Goal: Task Accomplishment & Management: Use online tool/utility

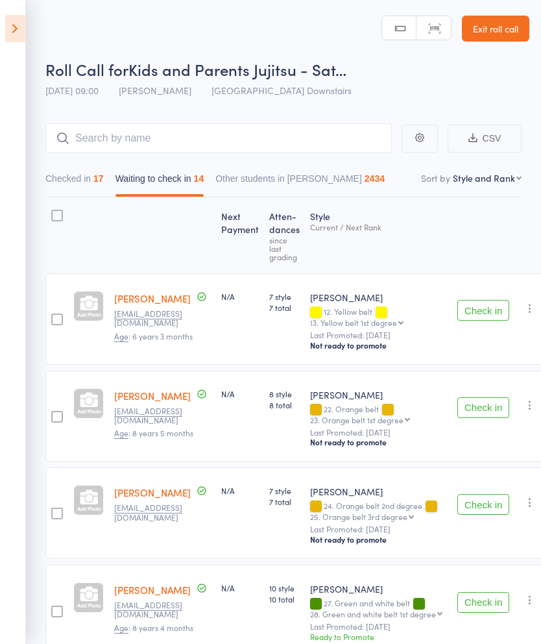
click at [507, 21] on link "Exit roll call" at bounding box center [495, 29] width 67 height 26
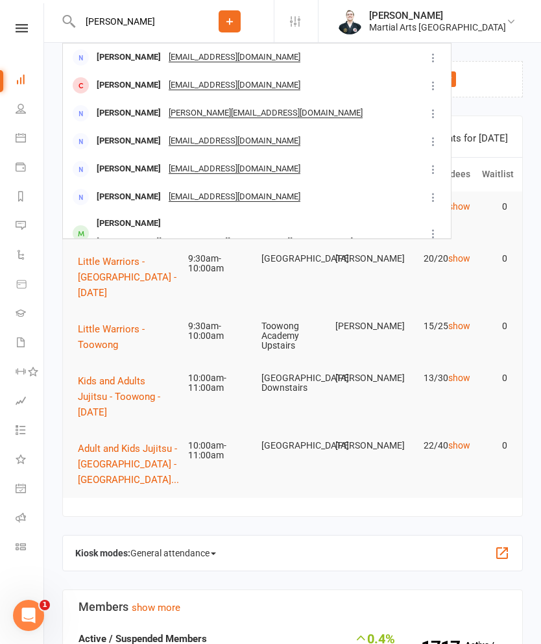
type input "Andrew houwe"
click at [328, 233] on div "marcus.houweling@moretonbay.qld.gov.au" at bounding box center [225, 242] width 264 height 19
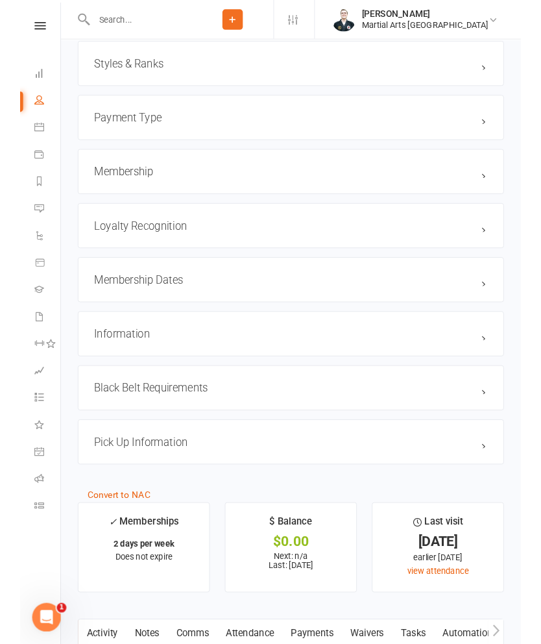
scroll to position [1425, 0]
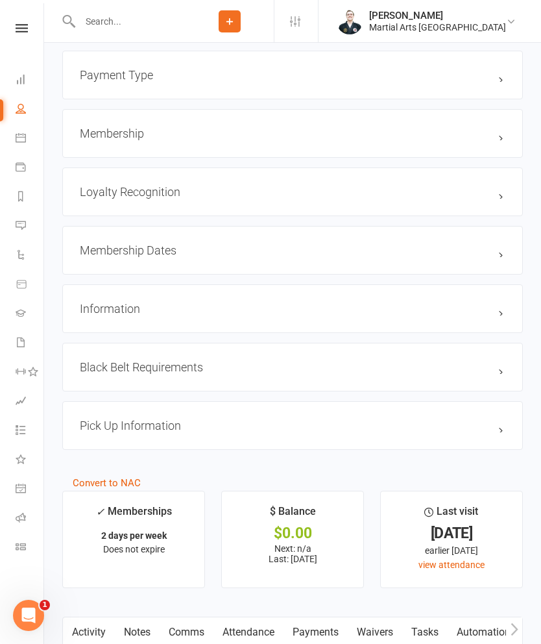
click at [225, 193] on h3 "Loyalty Recognition edit" at bounding box center [293, 192] width 426 height 14
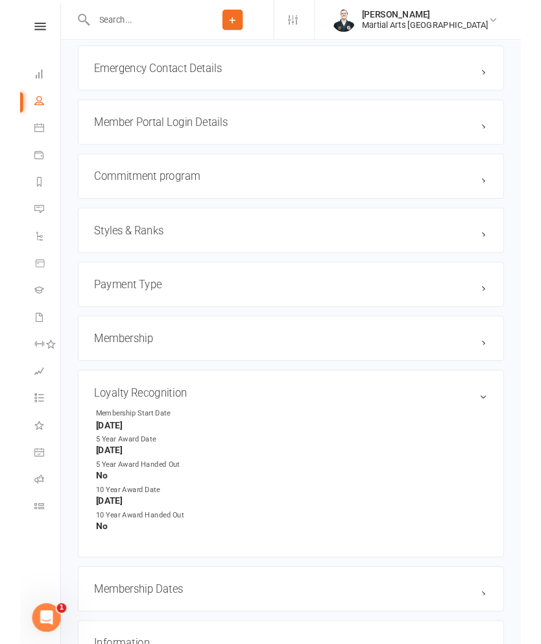
scroll to position [1244, 0]
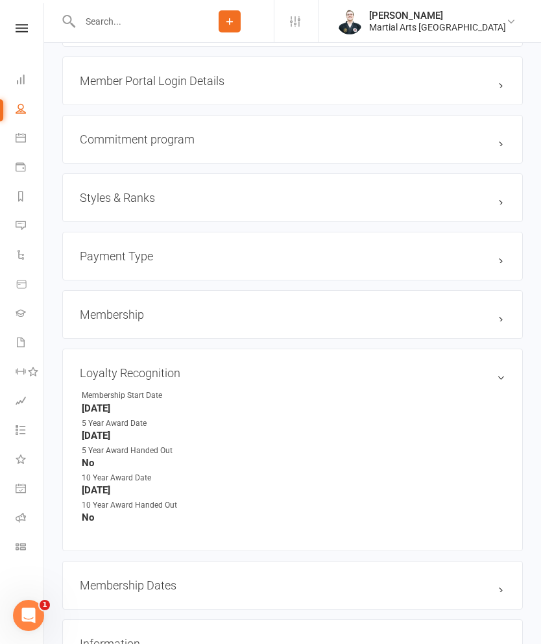
click at [253, 195] on h3 "Styles & Ranks" at bounding box center [293, 198] width 426 height 14
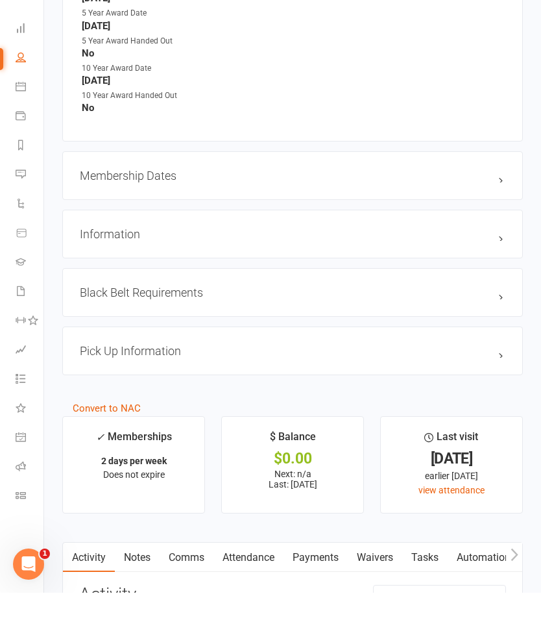
scroll to position [1792, 0]
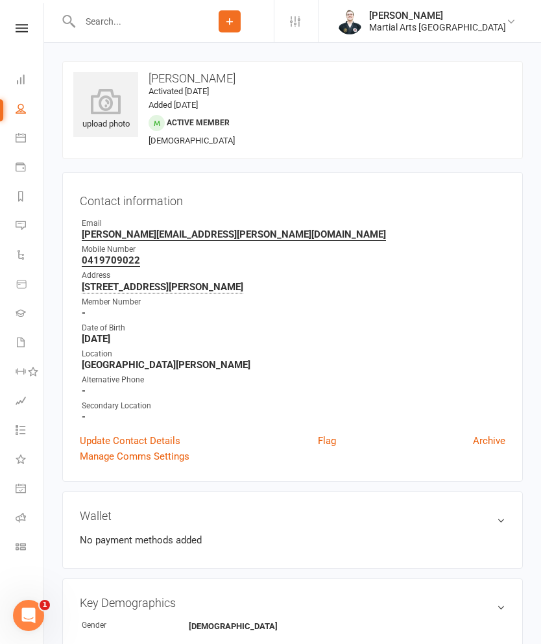
click at [19, 78] on icon at bounding box center [21, 79] width 10 height 10
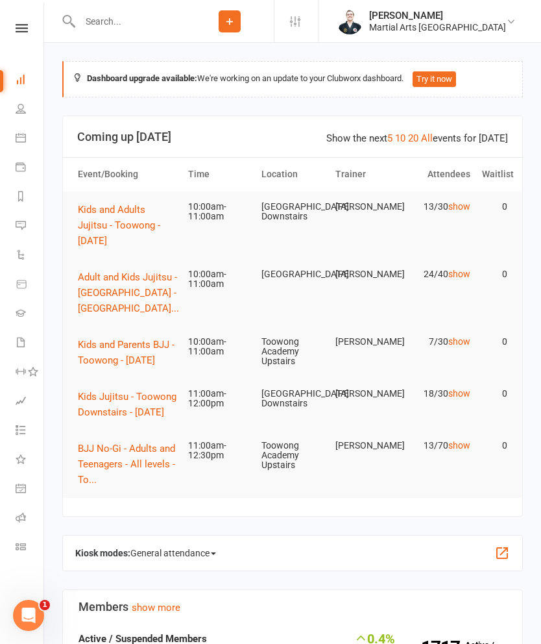
click at [106, 205] on span "Kids and Adults Jujitsu - Toowong - [DATE]" at bounding box center [119, 225] width 82 height 43
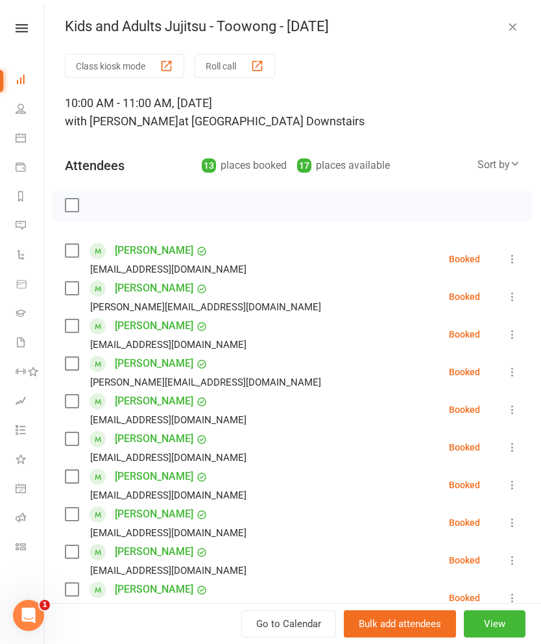
click at [262, 66] on div "button" at bounding box center [257, 66] width 14 height 14
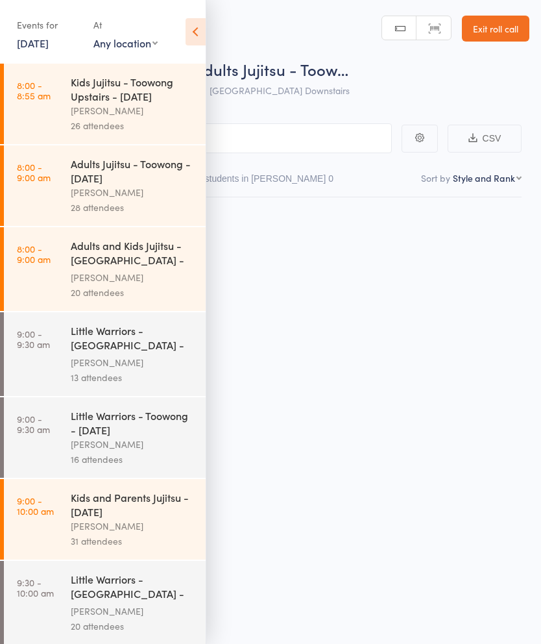
click at [194, 35] on icon at bounding box center [196, 31] width 20 height 27
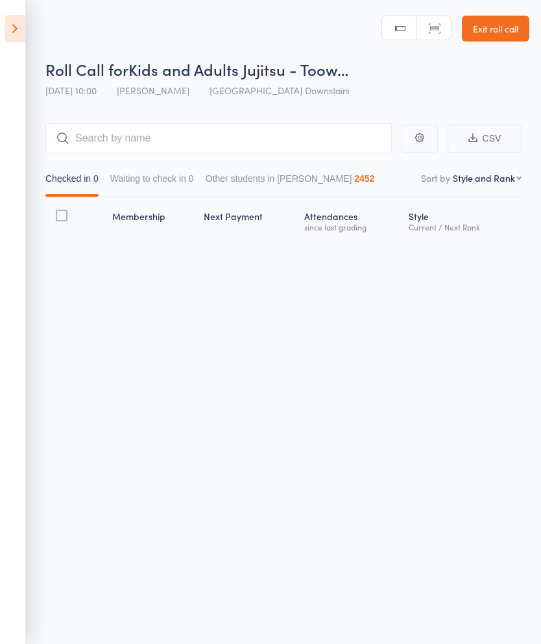
click at [178, 175] on button "Waiting to check in 0" at bounding box center [152, 182] width 84 height 30
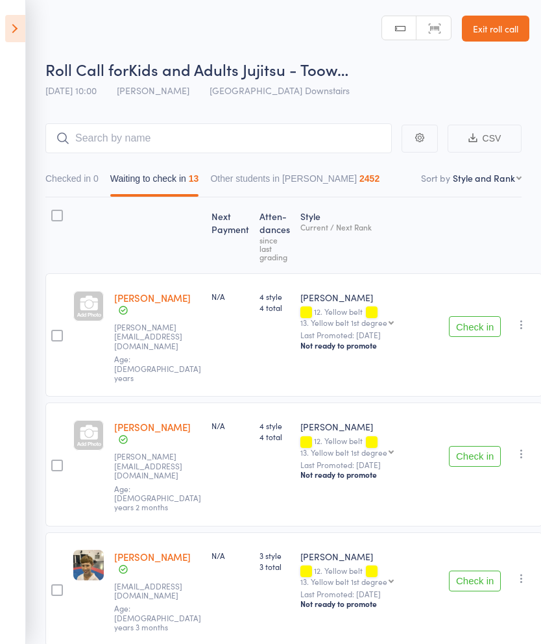
click at [507, 171] on nav "Checked in 0 Waiting to check in 13 Other students in Ronin Ryu Jujitsu 2452" at bounding box center [284, 182] width 488 height 30
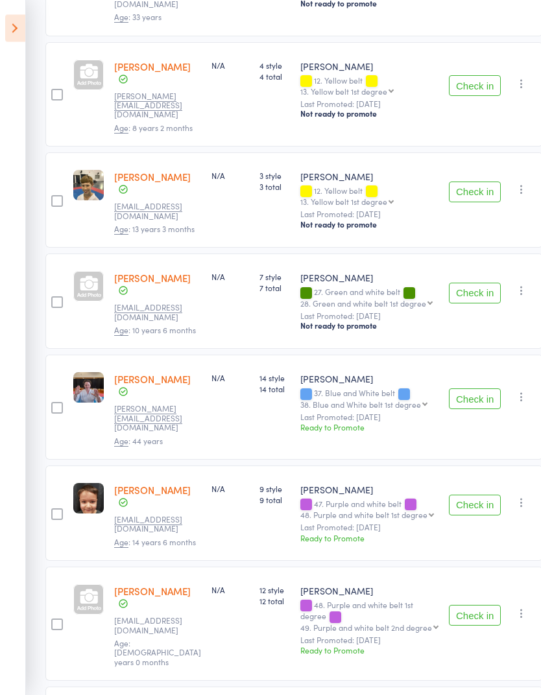
click at [468, 284] on button "Check in" at bounding box center [475, 294] width 52 height 21
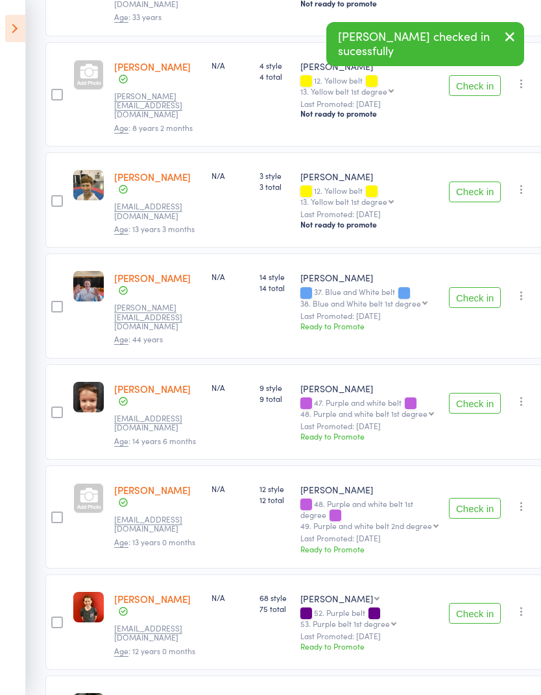
click at [468, 287] on button "Check in" at bounding box center [475, 297] width 52 height 21
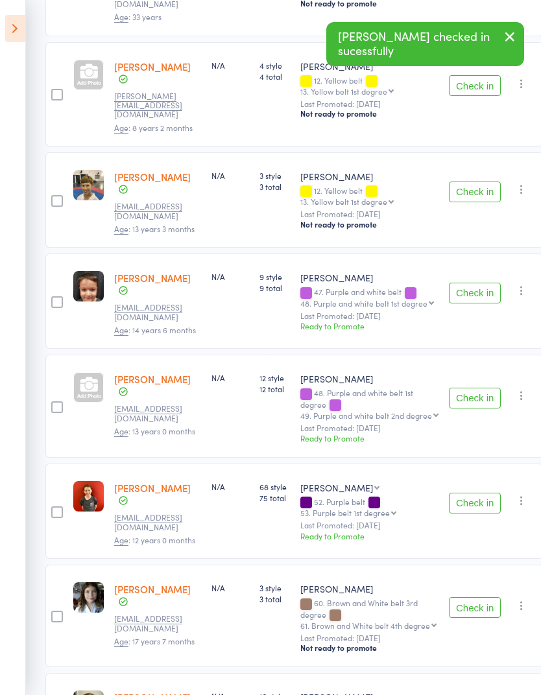
click at [477, 388] on button "Check in" at bounding box center [475, 398] width 52 height 21
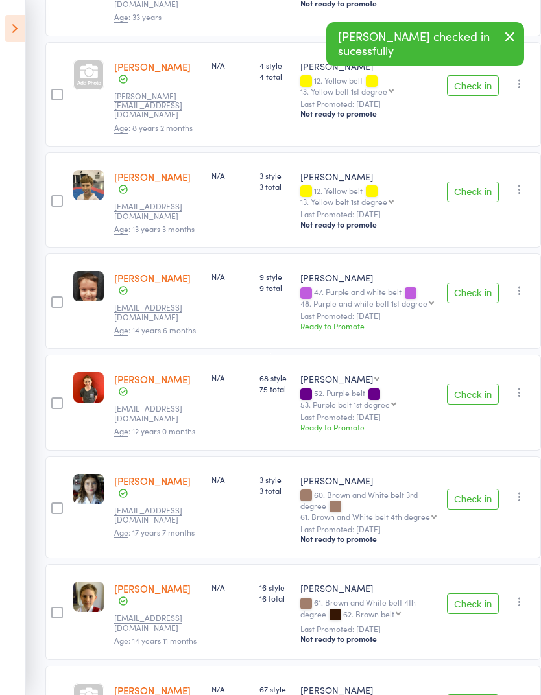
click at [464, 384] on button "Check in" at bounding box center [473, 394] width 52 height 21
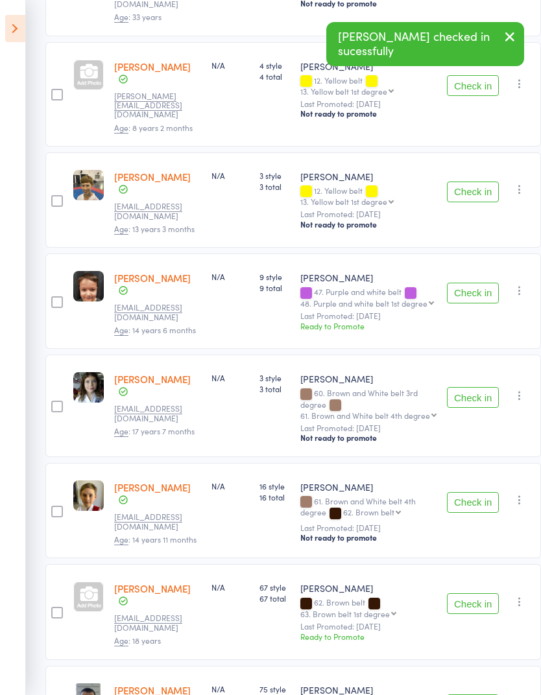
click at [470, 492] on button "Check in" at bounding box center [473, 502] width 52 height 21
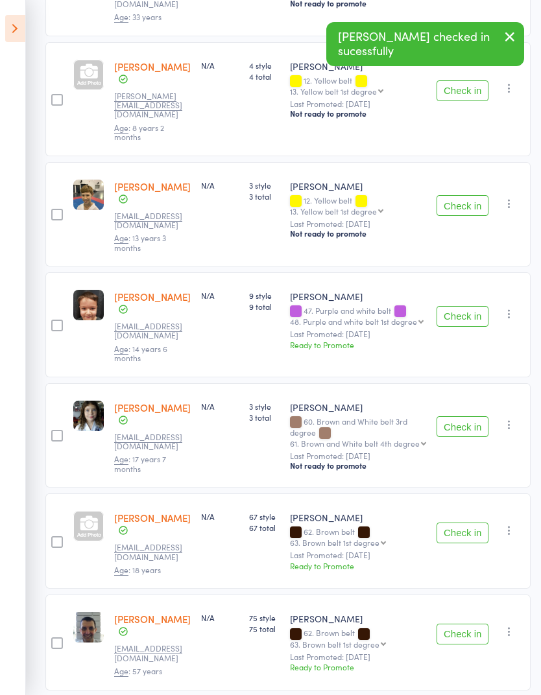
click at [466, 523] on button "Check in" at bounding box center [463, 533] width 52 height 21
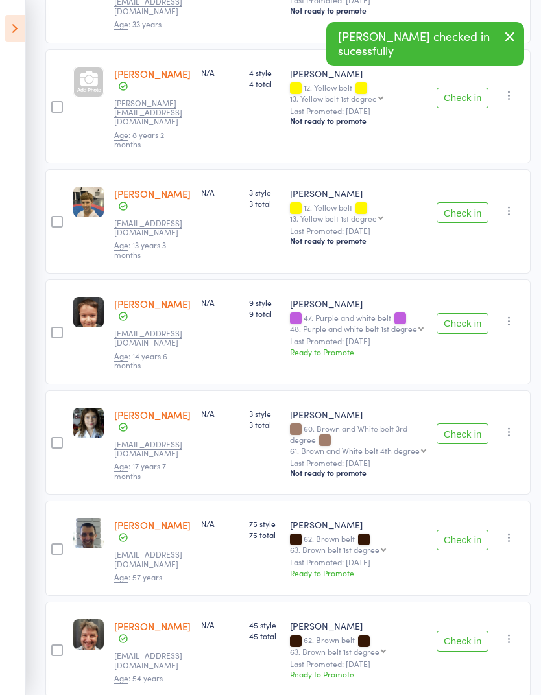
click at [469, 530] on button "Check in" at bounding box center [463, 540] width 52 height 21
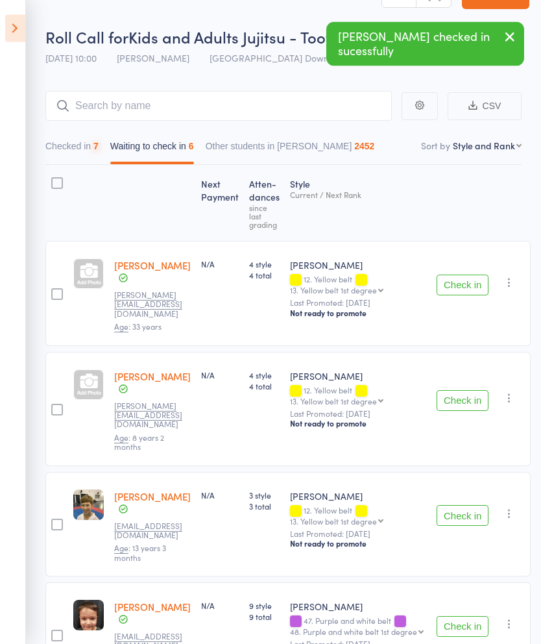
scroll to position [0, 0]
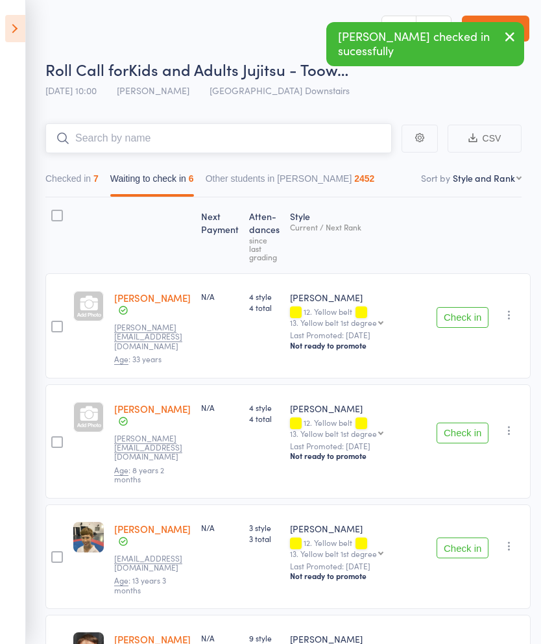
click at [274, 125] on input "search" at bounding box center [218, 138] width 346 height 30
click at [463, 233] on div "Next Payment Atten­dances since last grading Style Current / Next Rank Mitzi Ch…" at bounding box center [287, 567] width 485 height 740
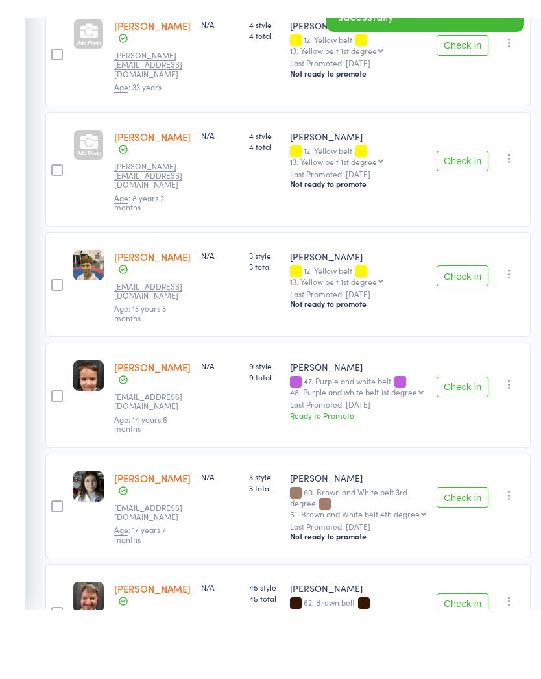
scroll to position [254, 0]
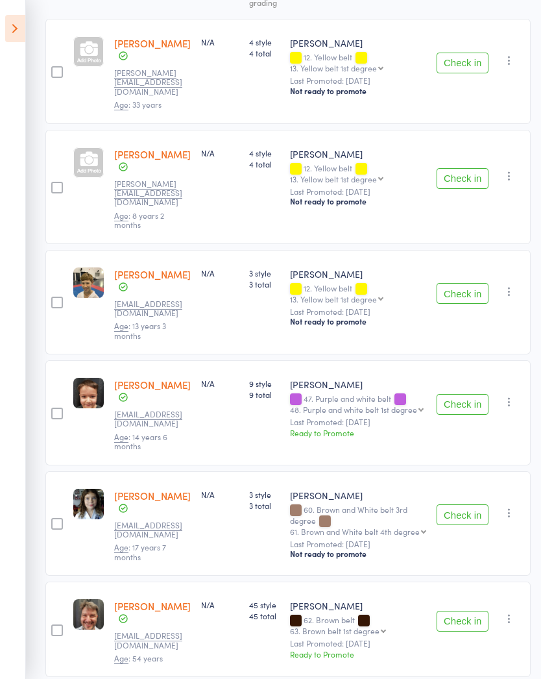
click at [477, 394] on button "Check in" at bounding box center [463, 404] width 52 height 21
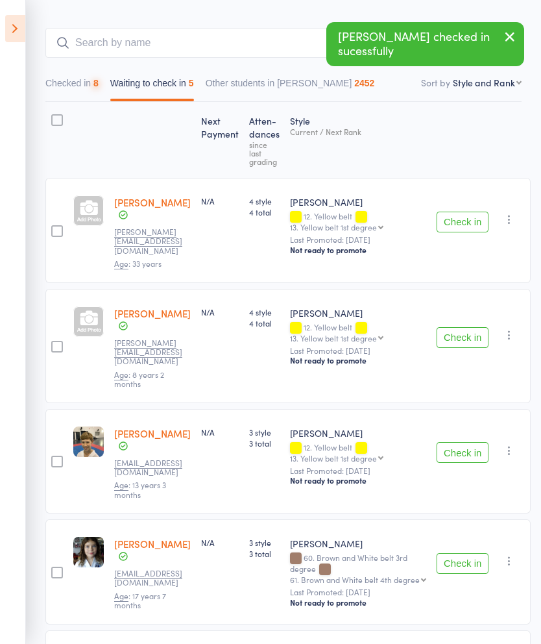
scroll to position [0, 0]
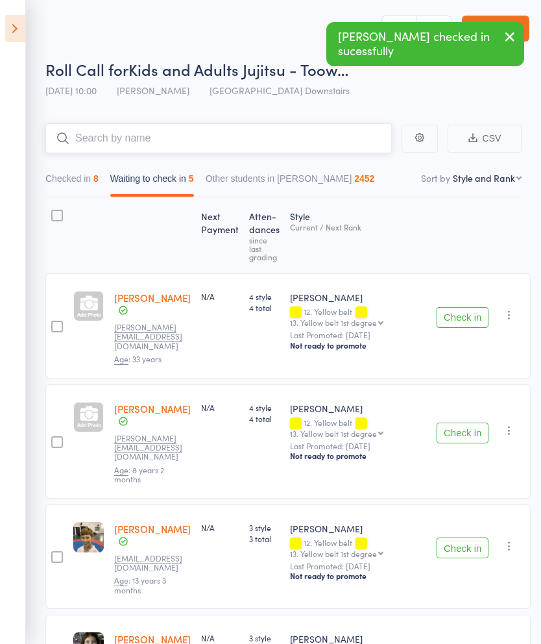
click at [354, 144] on input "search" at bounding box center [218, 138] width 346 height 30
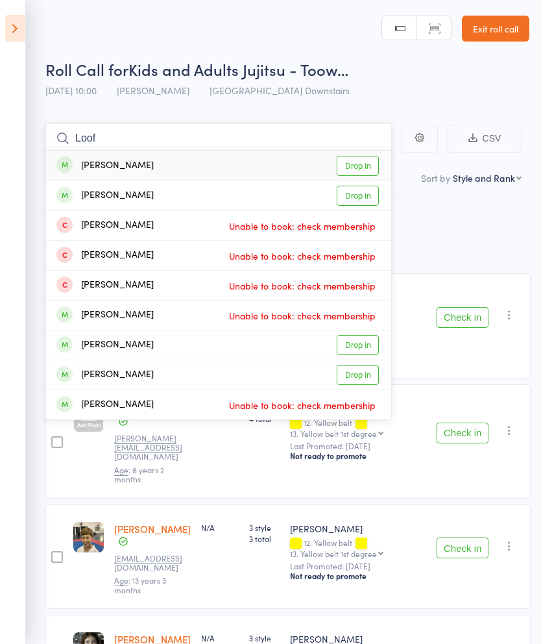
type input "Loof"
click at [363, 169] on link "Drop in" at bounding box center [358, 166] width 42 height 20
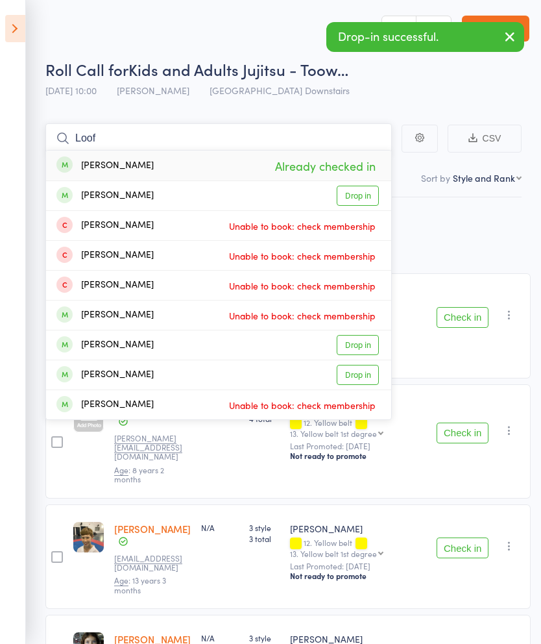
type input "Loof"
click at [370, 195] on link "Drop in" at bounding box center [358, 196] width 42 height 20
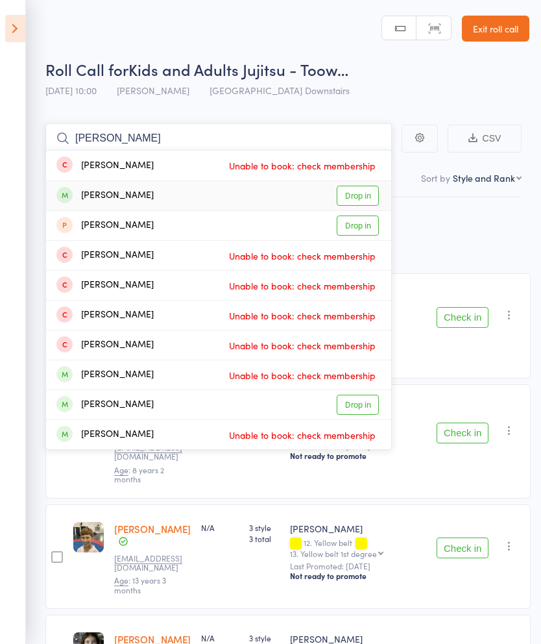
type input "Vinnie"
click at [369, 193] on link "Drop in" at bounding box center [358, 196] width 42 height 20
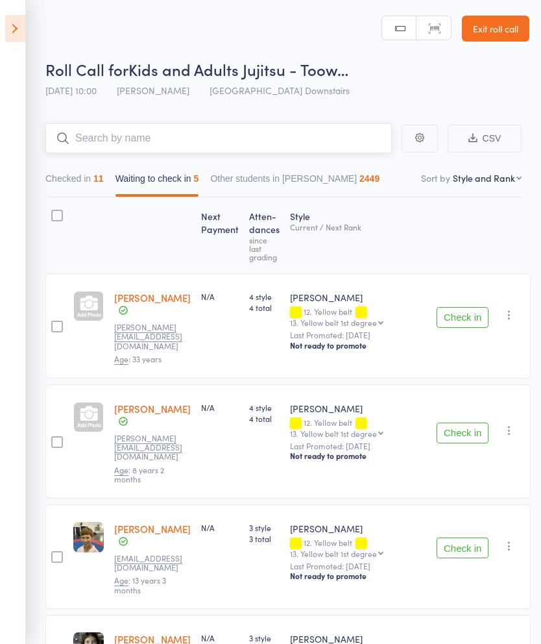
click at [346, 136] on input "search" at bounding box center [218, 138] width 346 height 30
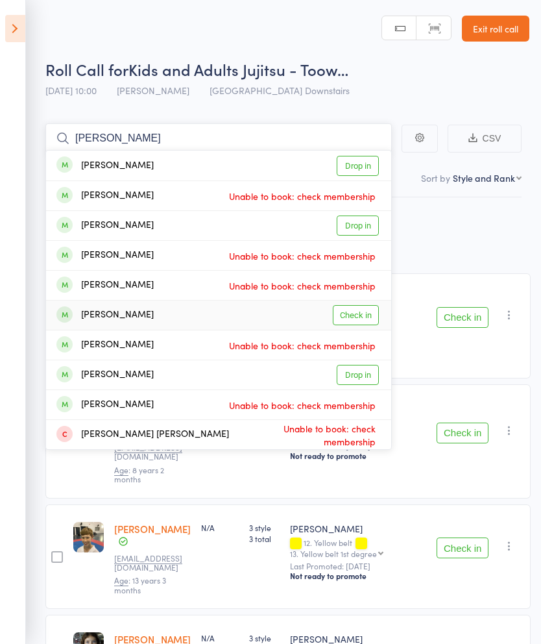
type input "Kenn"
click at [367, 315] on link "Check in" at bounding box center [356, 315] width 46 height 20
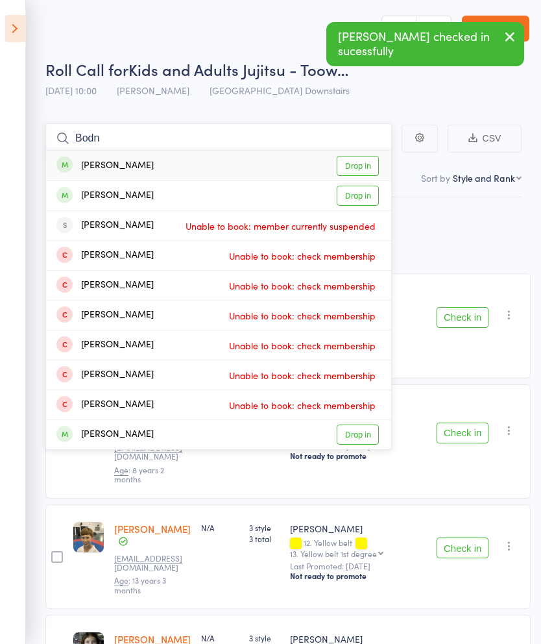
type input "Bodn"
click at [368, 166] on link "Drop in" at bounding box center [358, 166] width 42 height 20
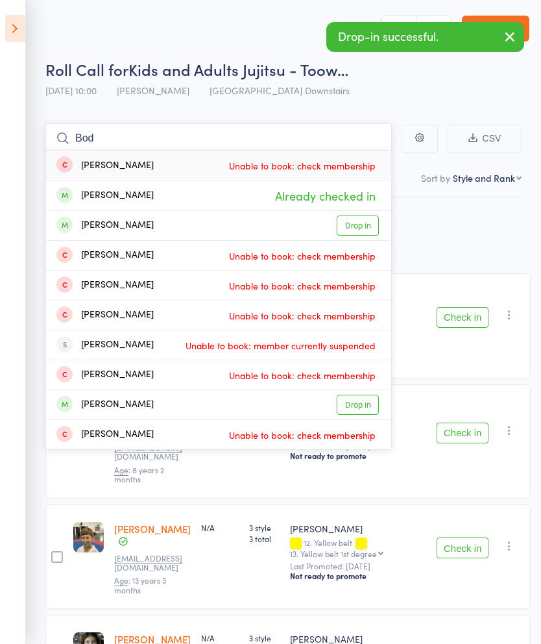
type input "Bod"
click at [371, 228] on link "Drop in" at bounding box center [358, 225] width 42 height 20
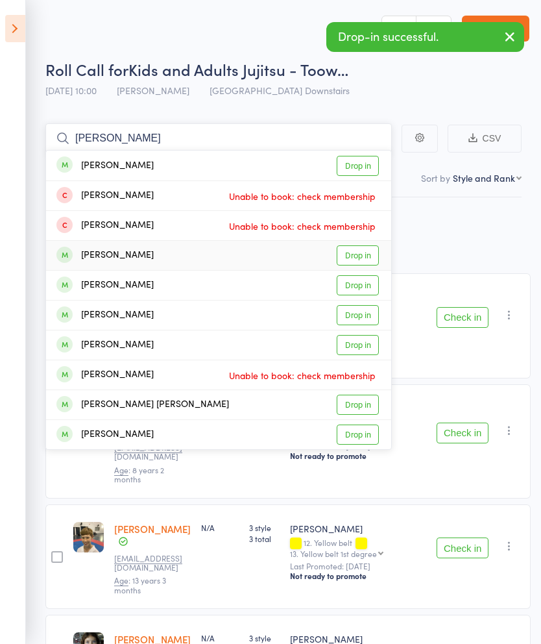
type input "Allen"
click at [370, 254] on link "Drop in" at bounding box center [358, 255] width 42 height 20
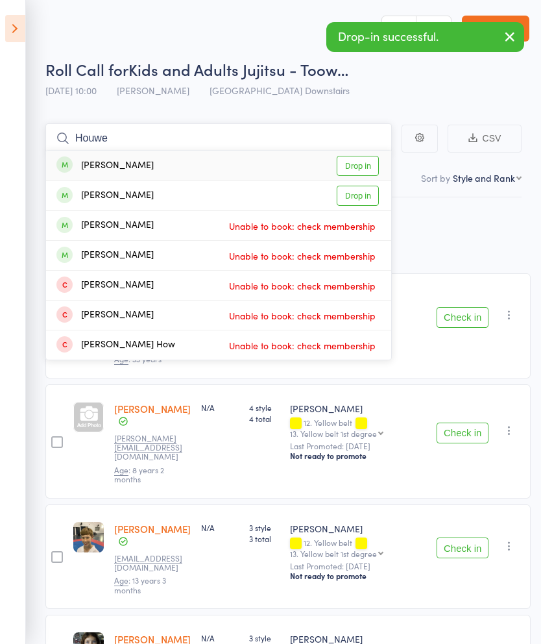
type input "Houwe"
click at [369, 198] on link "Drop in" at bounding box center [358, 196] width 42 height 20
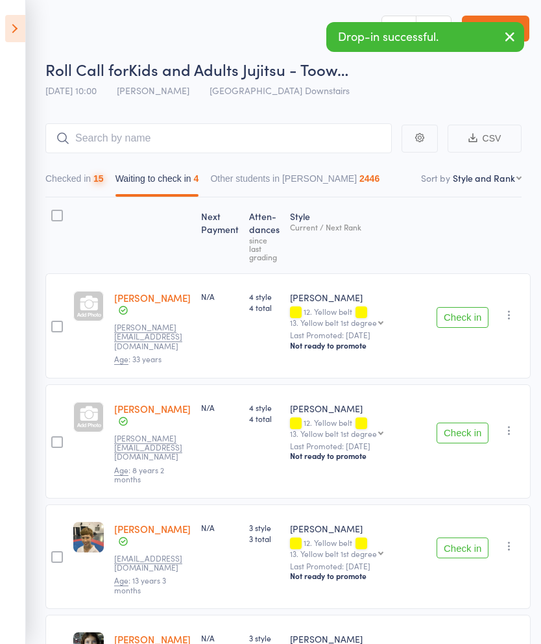
click at [516, 18] on link "Exit roll call" at bounding box center [495, 29] width 67 height 26
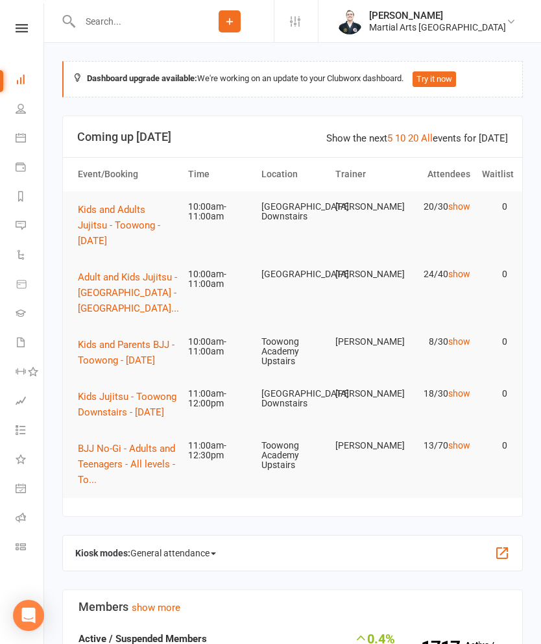
click at [143, 220] on span "Kids and Adults Jujitsu - Toowong - [DATE]" at bounding box center [119, 225] width 82 height 43
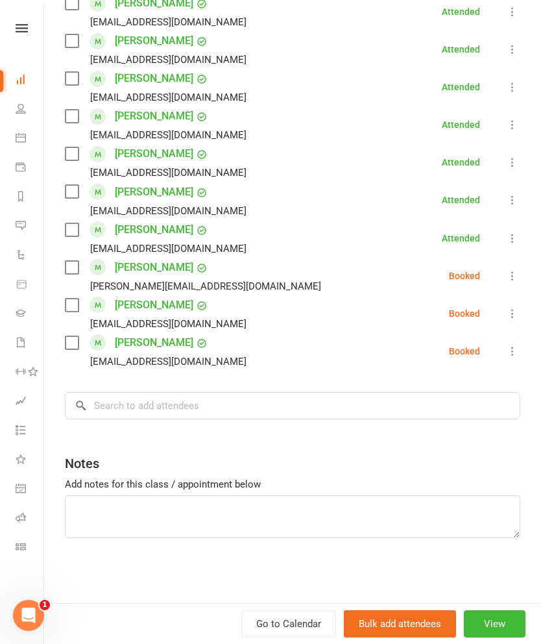
scroll to position [644, 0]
click at [302, 401] on input "search" at bounding box center [292, 405] width 455 height 27
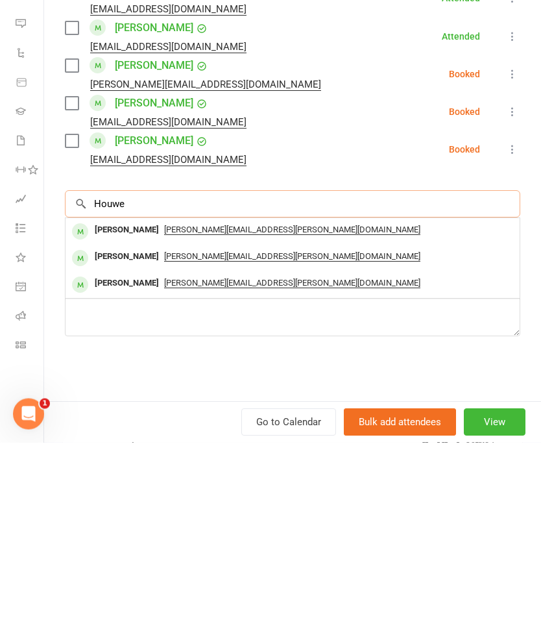
type input "Houwe"
click at [101, 422] on div "[PERSON_NAME]" at bounding box center [127, 431] width 75 height 19
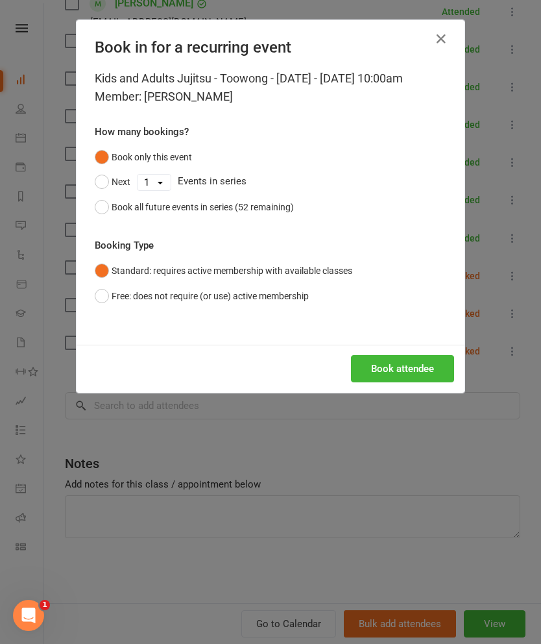
click at [378, 472] on div "Book in for a recurring event Kids and Adults Jujitsu - Toowong - Saturday - Au…" at bounding box center [270, 322] width 541 height 644
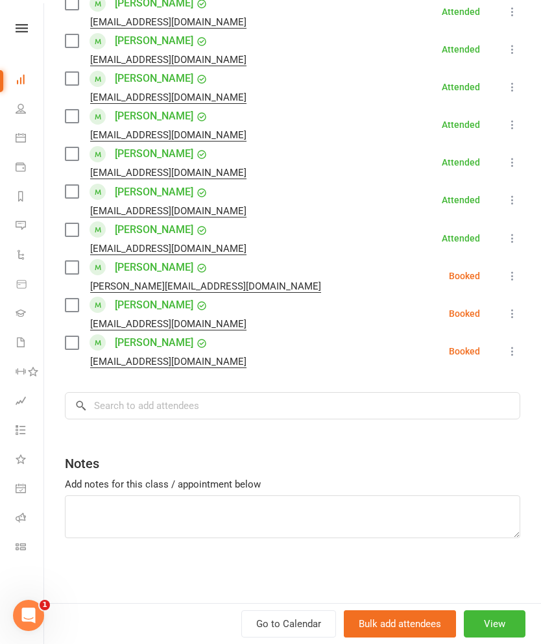
click at [386, 378] on div "Class kiosk mode Roll call 10:00 AM - 11:00 AM, Saturday, August, 16, 2025 with…" at bounding box center [292, 16] width 497 height 1172
click at [389, 405] on input "search" at bounding box center [292, 405] width 455 height 27
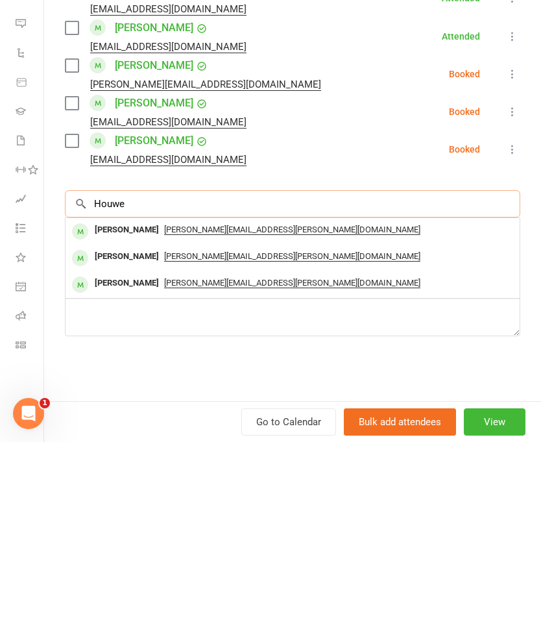
type input "Houwe"
click at [98, 449] on div "[PERSON_NAME]" at bounding box center [127, 458] width 75 height 19
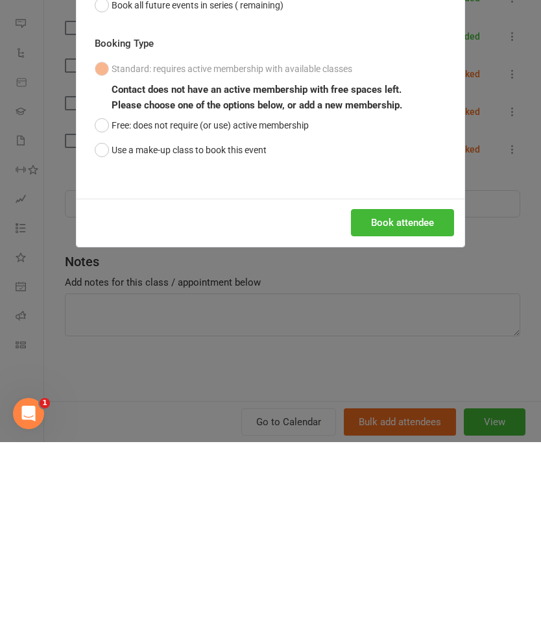
scroll to position [404, 0]
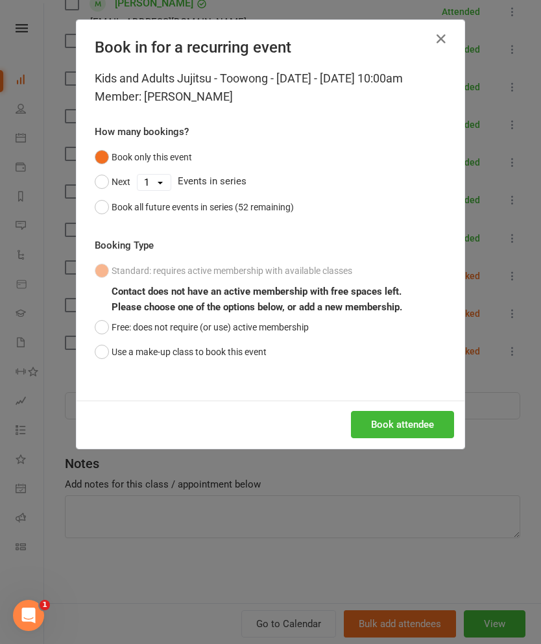
click at [111, 339] on button "Free: does not require (or use) active membership" at bounding box center [202, 327] width 214 height 25
click at [416, 438] on button "Book attendee" at bounding box center [402, 424] width 103 height 27
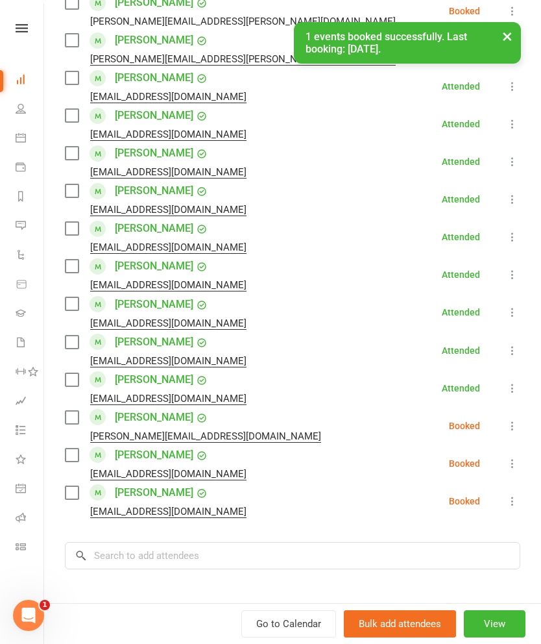
scroll to position [154, 0]
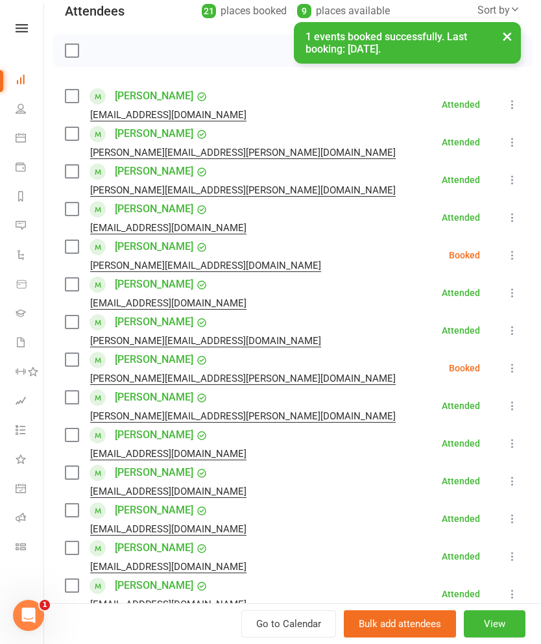
click at [510, 363] on icon at bounding box center [512, 367] width 13 height 13
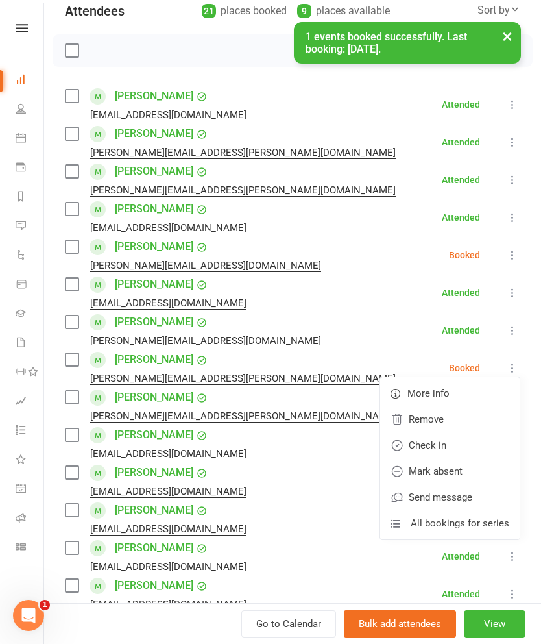
click at [462, 442] on link "Check in" at bounding box center [449, 445] width 139 height 26
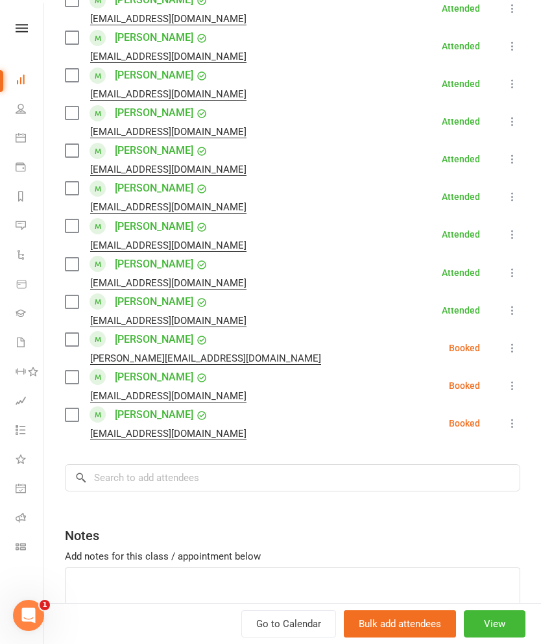
scroll to position [617, 0]
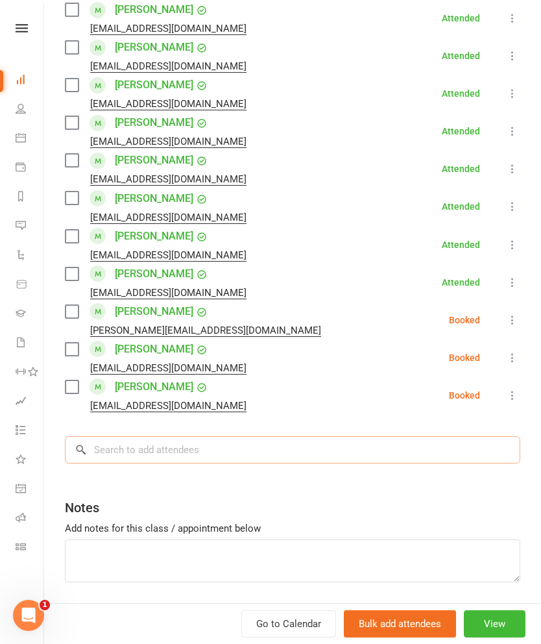
click at [334, 463] on input "search" at bounding box center [292, 449] width 455 height 27
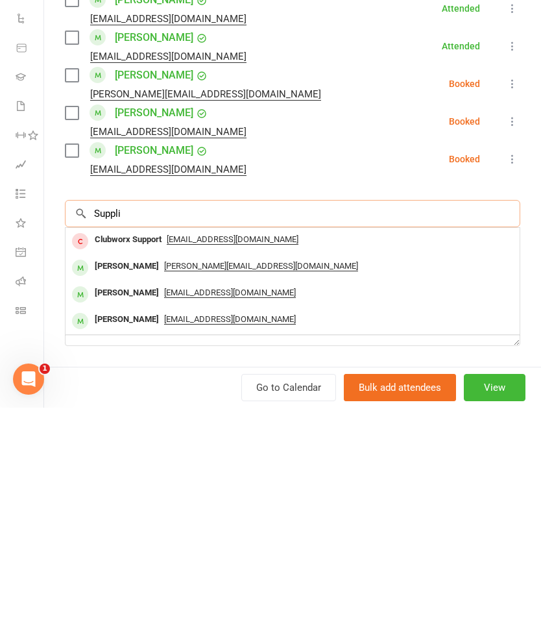
type input "Suppli"
click at [101, 493] on div "Thomas Supplisson" at bounding box center [127, 502] width 75 height 19
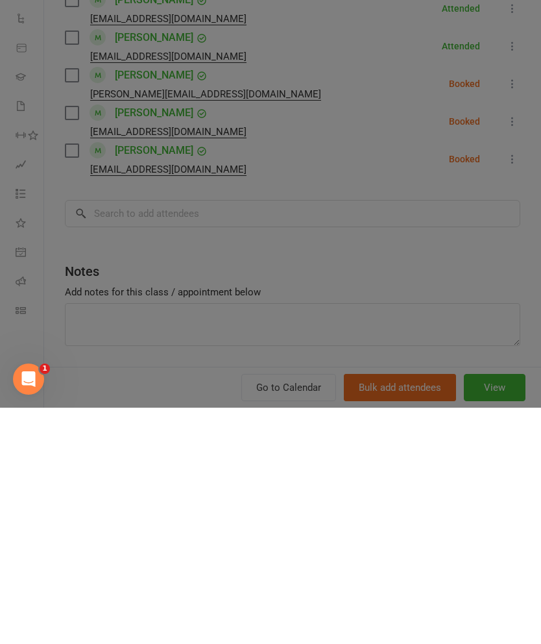
scroll to position [670, 0]
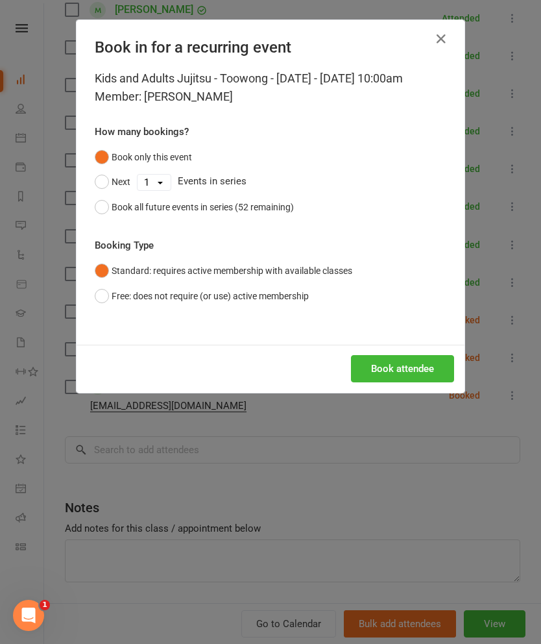
click at [102, 219] on button "Book all future events in series (52 remaining)" at bounding box center [194, 207] width 199 height 25
click at [422, 382] on button "Book attendee" at bounding box center [402, 368] width 103 height 27
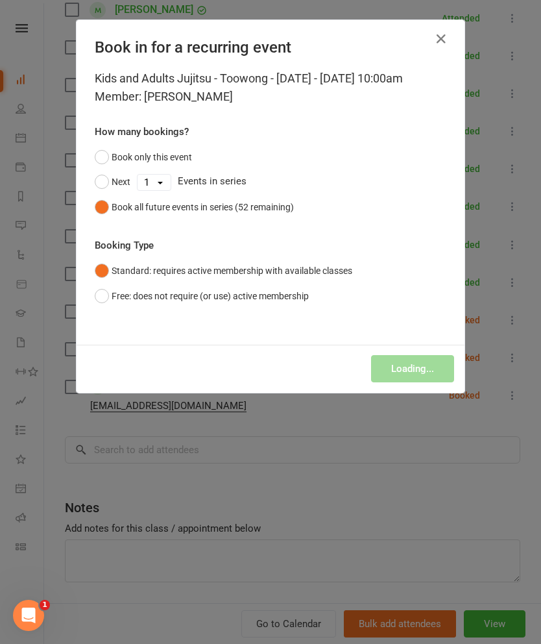
click at [376, 471] on div "Book in for a recurring event Kids and Adults Jujitsu - Toowong - Saturday - Au…" at bounding box center [270, 322] width 541 height 644
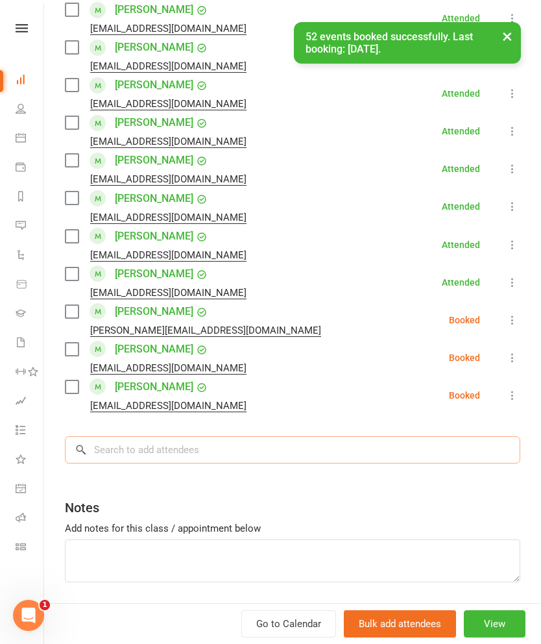
click at [361, 463] on input "search" at bounding box center [292, 449] width 455 height 27
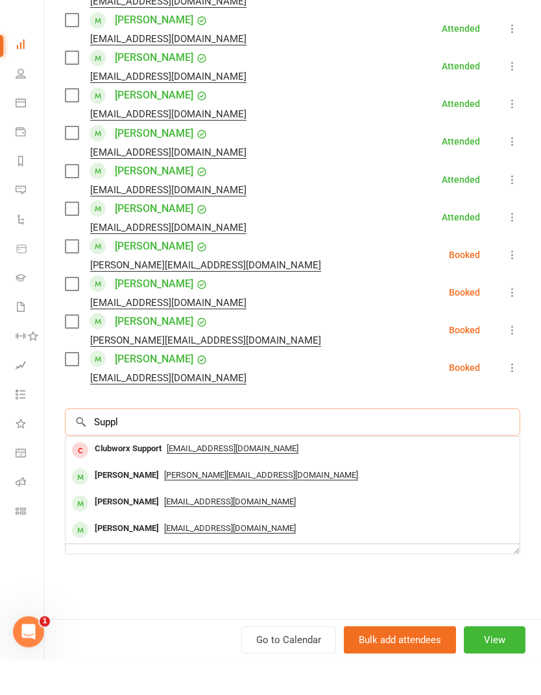
scroll to position [668, 0]
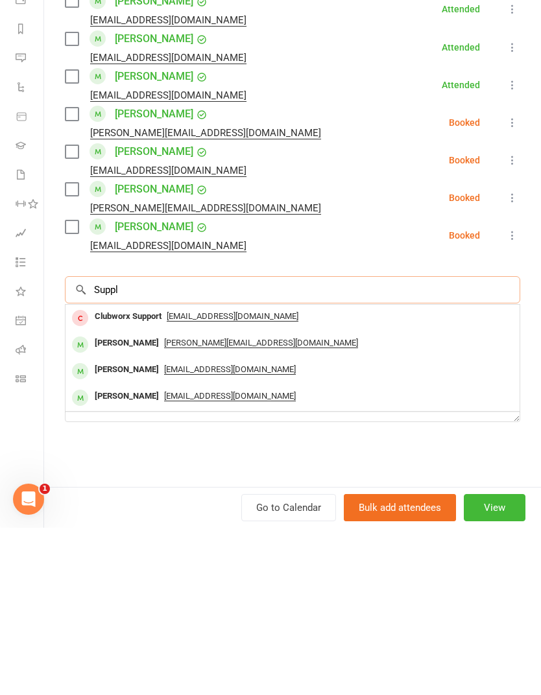
type input "Suppl"
click at [97, 528] on div "Elie Supplisson" at bounding box center [127, 537] width 75 height 19
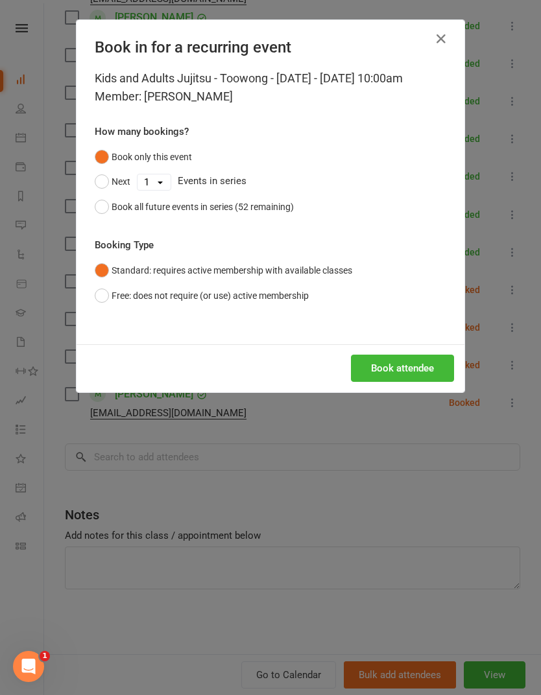
click at [411, 382] on button "Book attendee" at bounding box center [402, 368] width 103 height 27
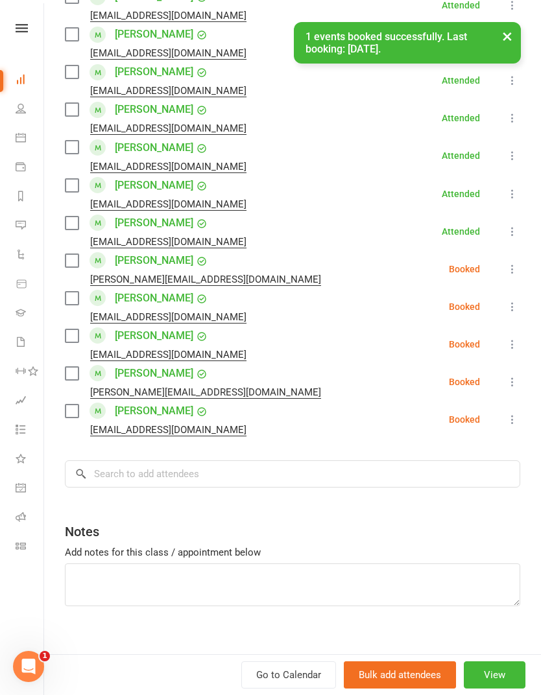
click at [505, 315] on button at bounding box center [513, 307] width 16 height 16
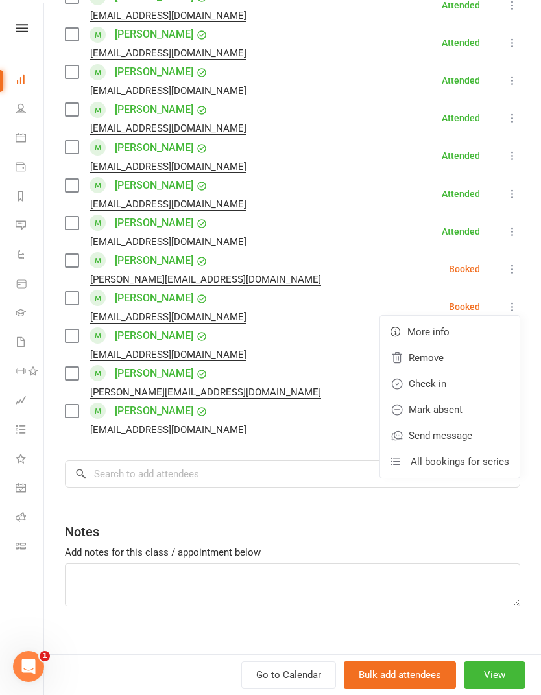
click at [317, 439] on li "Rory Waterhouse acstanley76@gmail.com Booked More info Remove Check in Mark abs…" at bounding box center [292, 420] width 455 height 38
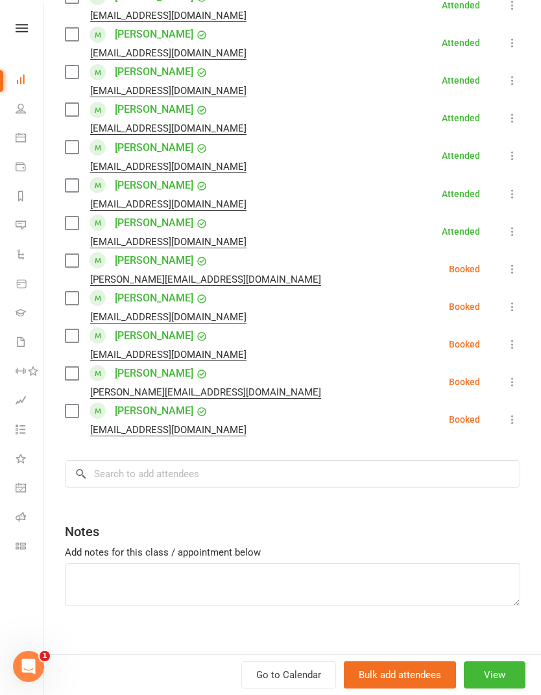
click at [509, 351] on icon at bounding box center [512, 344] width 13 height 13
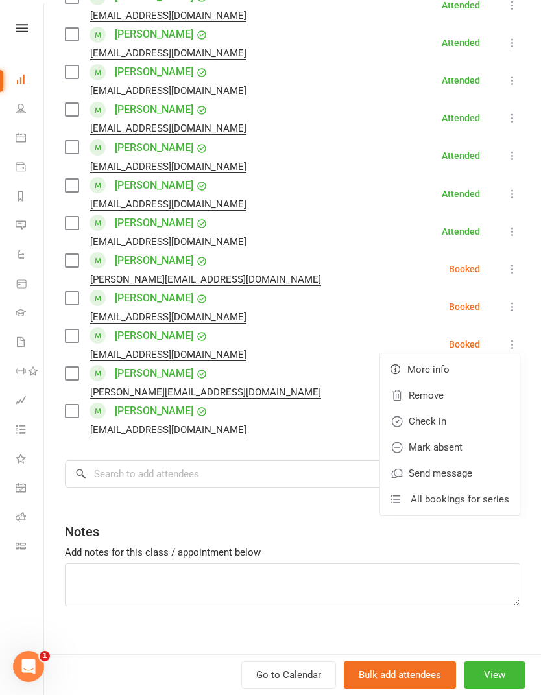
click at [465, 435] on link "Check in" at bounding box center [449, 422] width 139 height 26
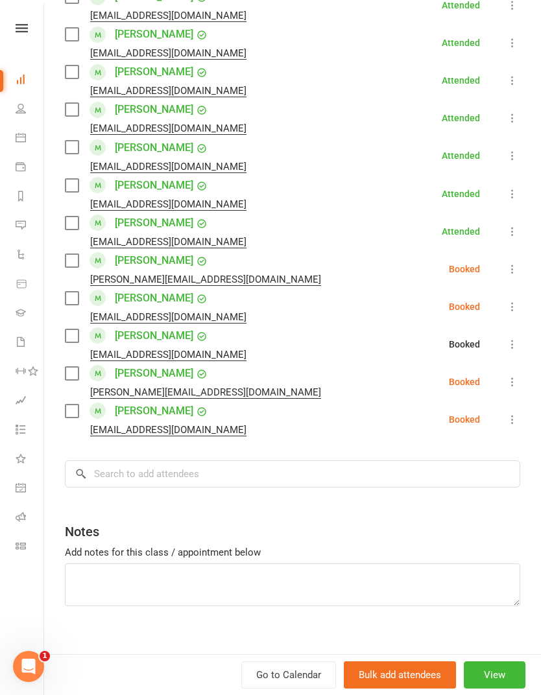
click at [506, 390] on button at bounding box center [513, 382] width 16 height 16
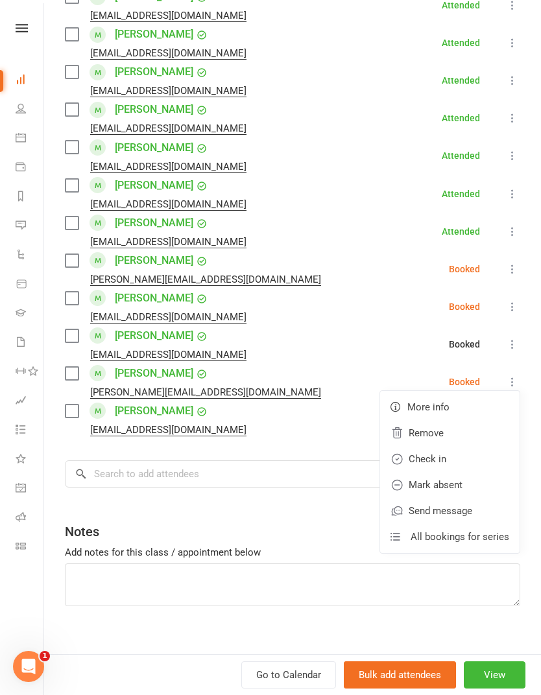
click at [468, 472] on link "Check in" at bounding box center [449, 459] width 139 height 26
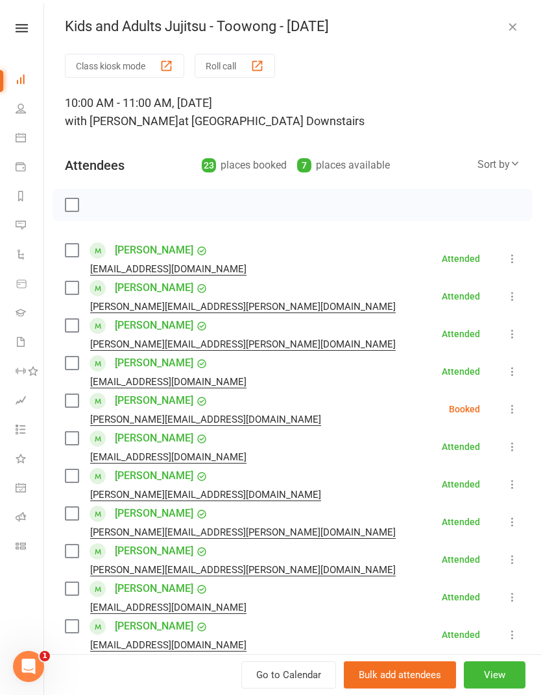
scroll to position [0, 0]
click at [511, 21] on icon "button" at bounding box center [512, 26] width 13 height 13
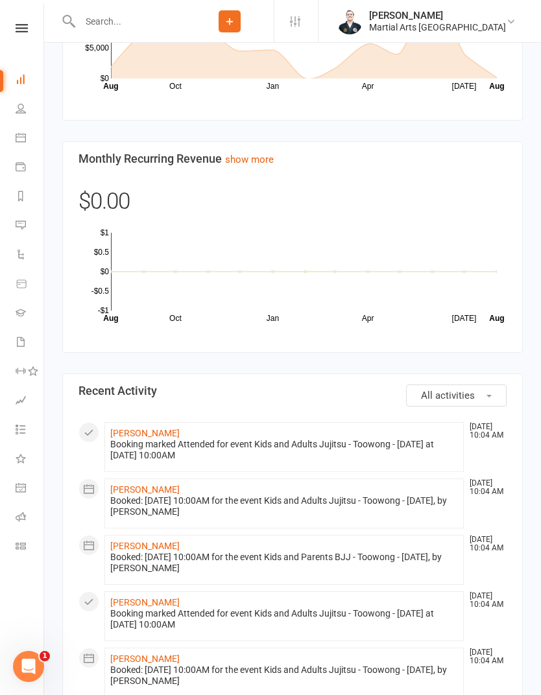
click at [36, 135] on link "Calendar" at bounding box center [30, 139] width 29 height 29
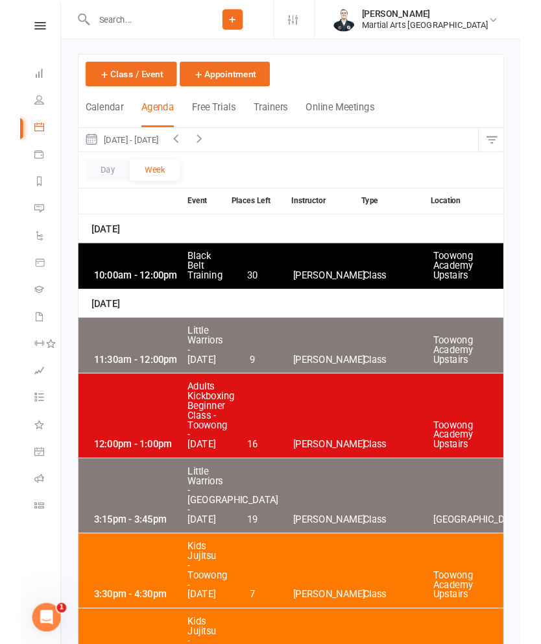
scroll to position [106, 0]
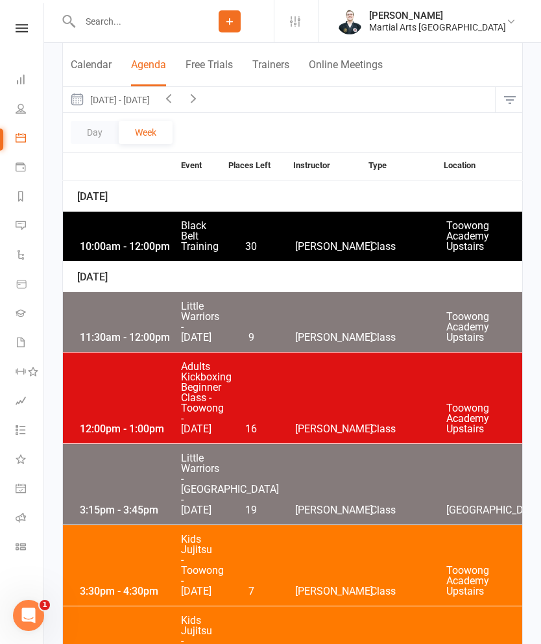
click at [97, 139] on button "Day" at bounding box center [95, 132] width 48 height 23
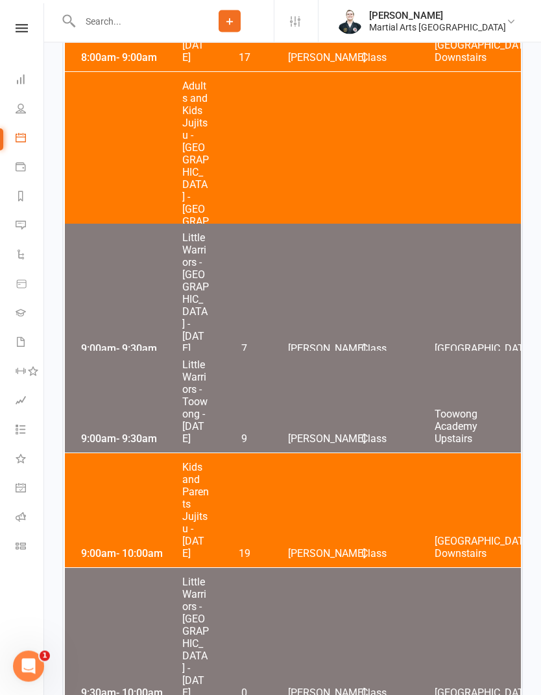
click at [350, 516] on div "9:00am - 10:00am Kids and Parents Jujitsu - Saturday 19 Brandon McNamara Class …" at bounding box center [293, 511] width 456 height 114
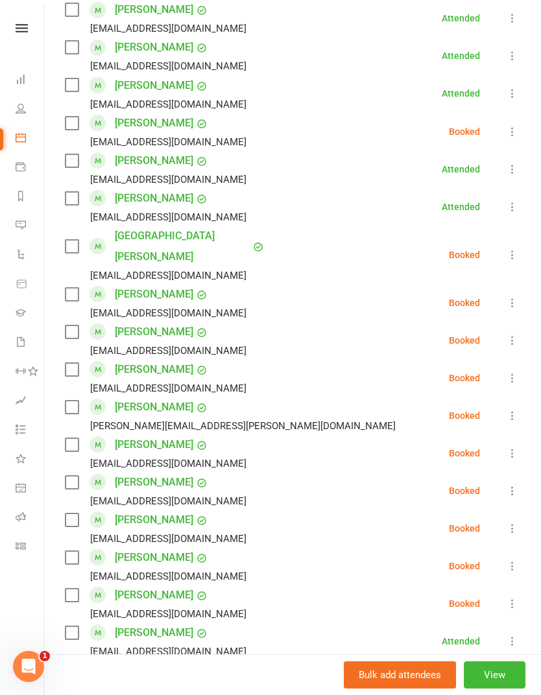
scroll to position [847, 0]
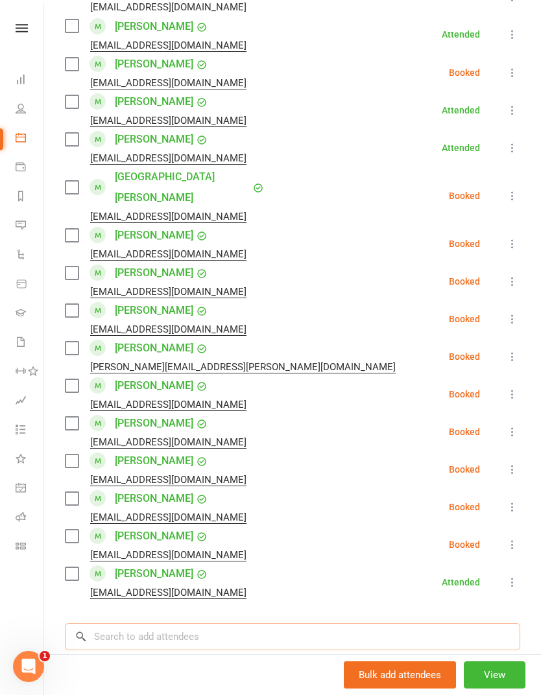
click at [278, 623] on input "search" at bounding box center [292, 636] width 455 height 27
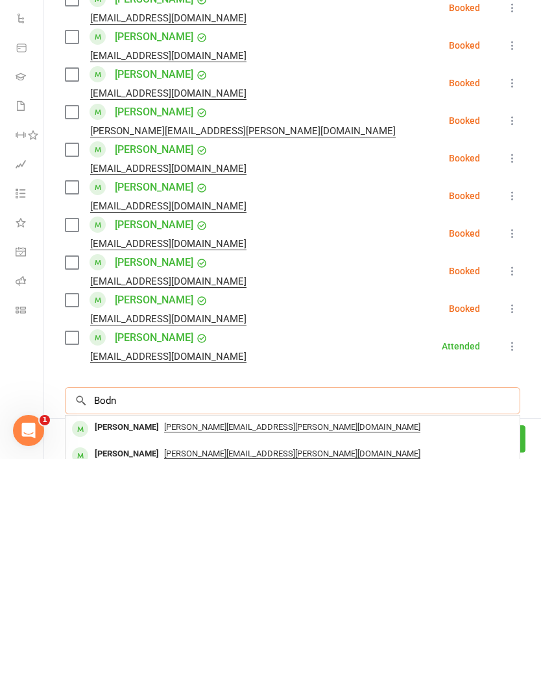
type input "Bodn"
click at [91, 643] on div "[PERSON_NAME]" at bounding box center [127, 664] width 75 height 19
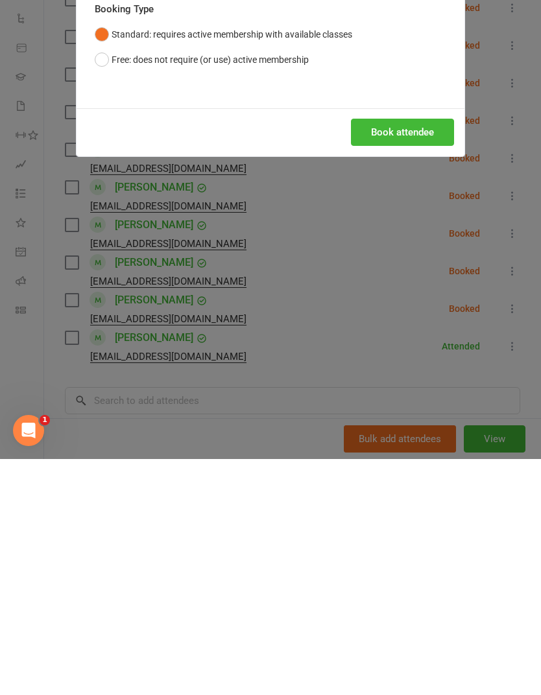
scroll to position [1095, 0]
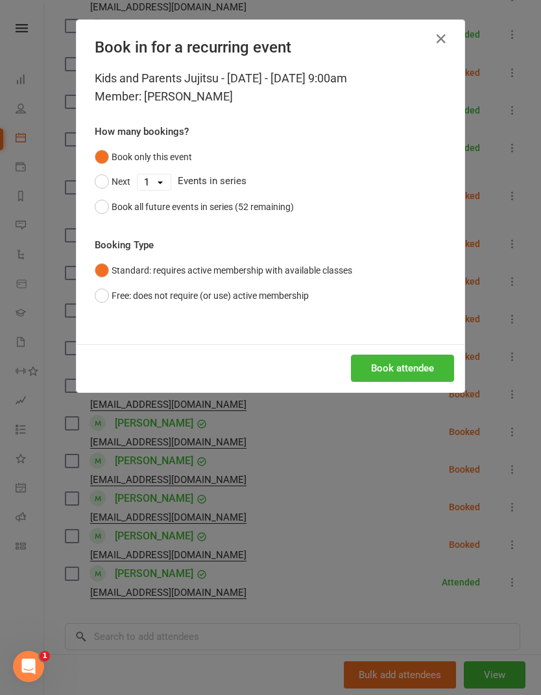
click at [421, 372] on button "Book attendee" at bounding box center [402, 368] width 103 height 27
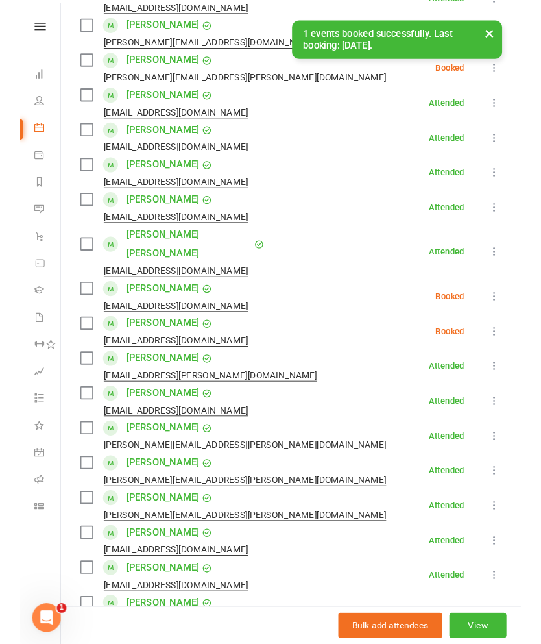
scroll to position [64, 0]
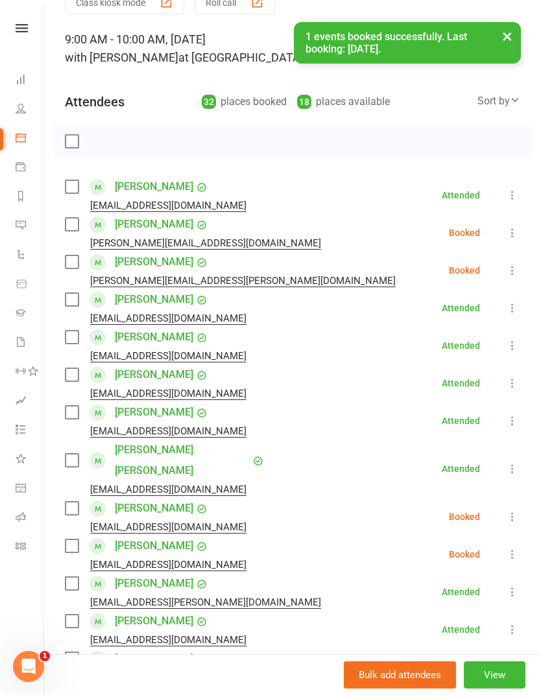
click at [505, 276] on button at bounding box center [513, 271] width 16 height 16
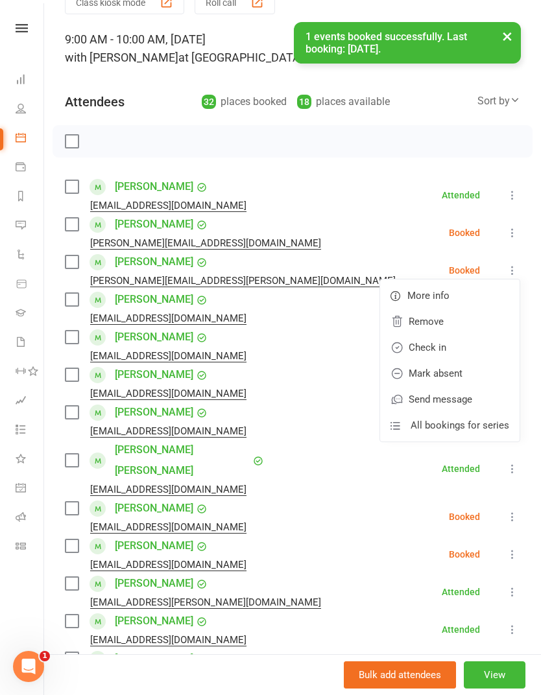
click at [468, 341] on link "Check in" at bounding box center [449, 348] width 139 height 26
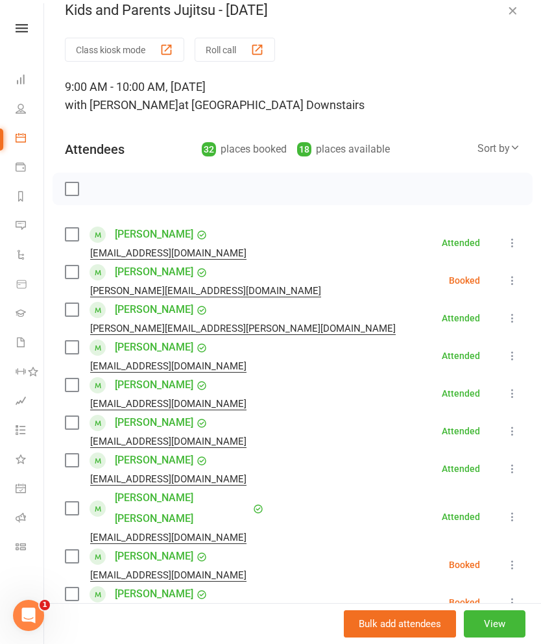
scroll to position [16, 0]
click at [269, 56] on button "Roll call" at bounding box center [235, 50] width 80 height 24
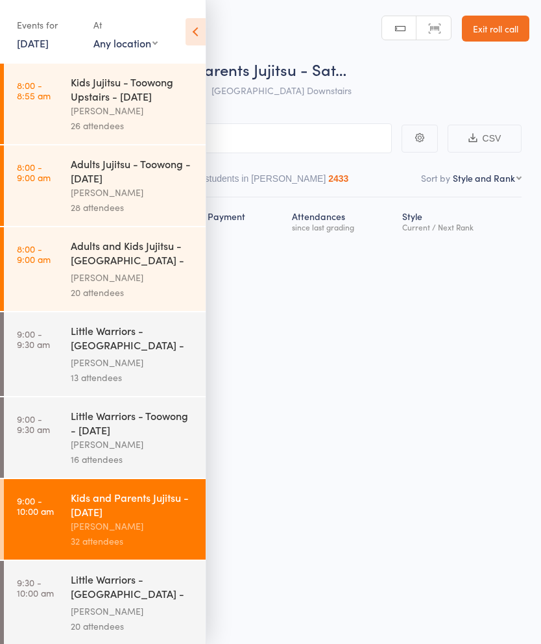
click at [191, 30] on icon at bounding box center [196, 31] width 20 height 27
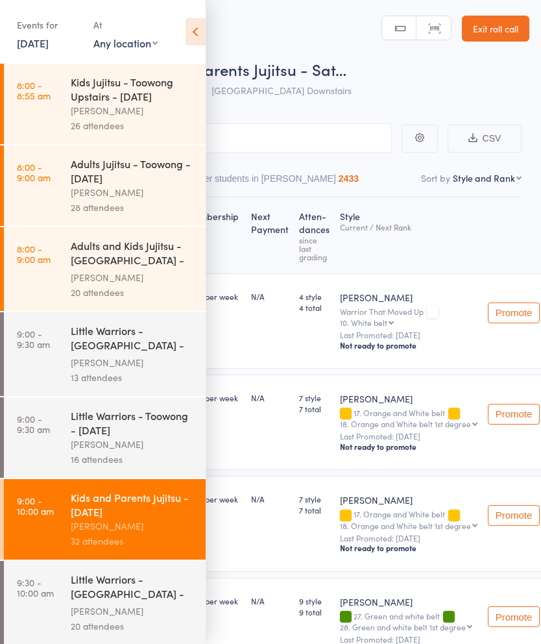
click at [202, 43] on icon at bounding box center [196, 31] width 20 height 27
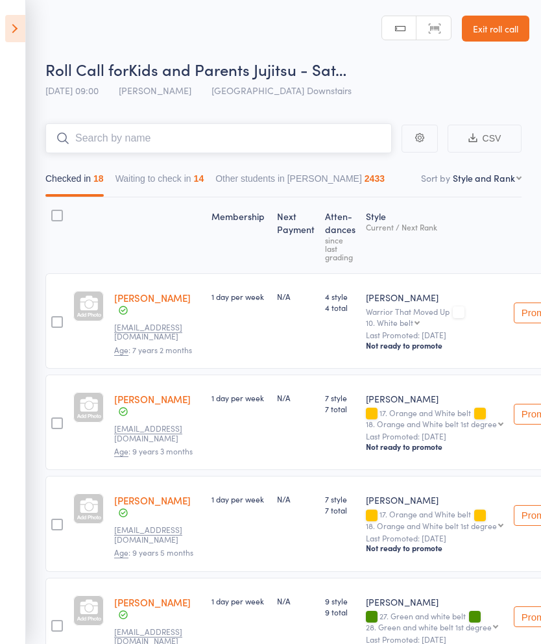
click at [153, 139] on input "search" at bounding box center [218, 138] width 346 height 30
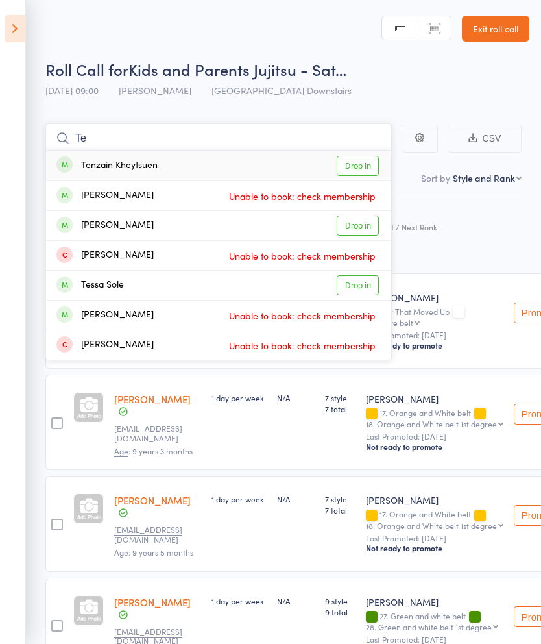
type input "T"
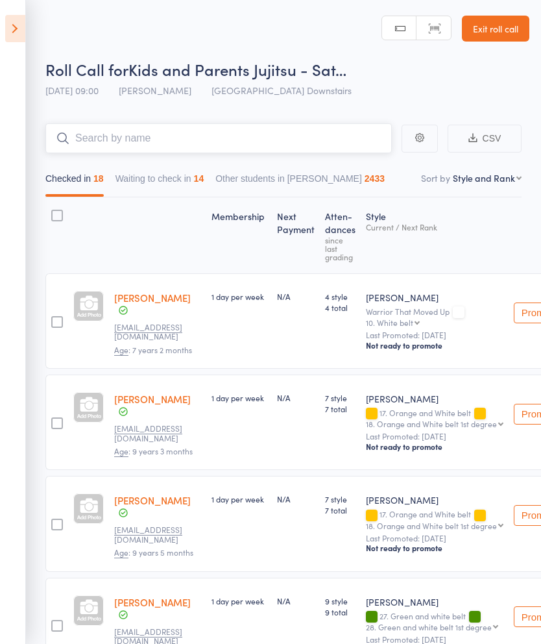
type input "T"
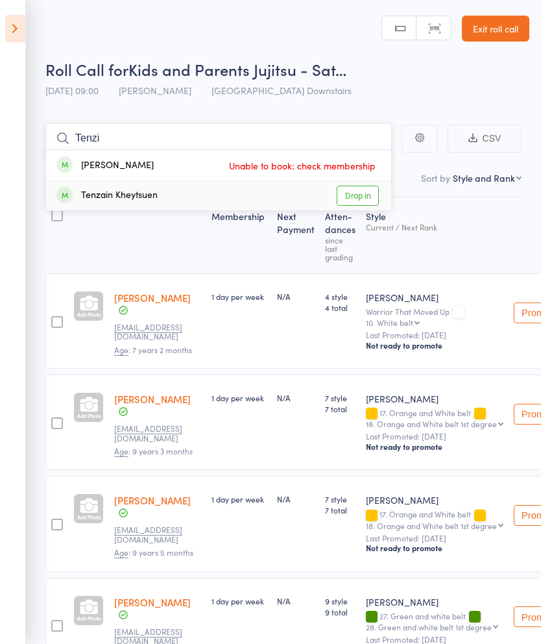
type input "Tenzi"
click at [139, 200] on div "Tenzain Kheytsuen" at bounding box center [106, 195] width 101 height 15
